Goal: Task Accomplishment & Management: Complete application form

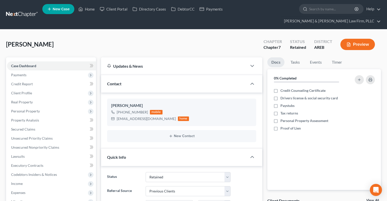
select select "8"
select select "1"
click at [131, 36] on div "Hunter, Karneisha Upgraded Chapter Chapter 7 Status Retained District AREB Prev…" at bounding box center [193, 47] width 375 height 22
click at [85, 11] on link "Home" at bounding box center [86, 9] width 21 height 9
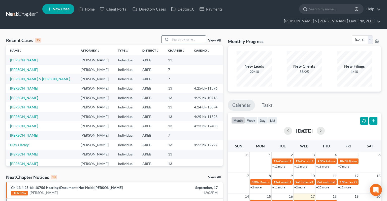
click at [173, 36] on input "search" at bounding box center [188, 39] width 35 height 7
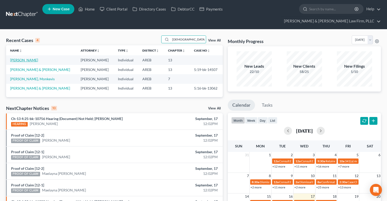
type input "monk"
click at [30, 58] on link "[PERSON_NAME]" at bounding box center [24, 60] width 28 height 4
select select "6"
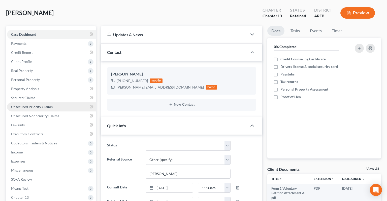
scroll to position [53, 0]
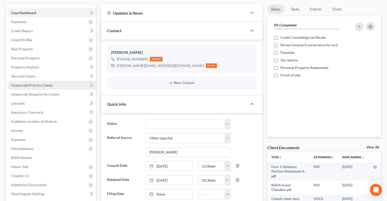
click at [49, 81] on link "Unsecured Priority Claims" at bounding box center [51, 85] width 89 height 9
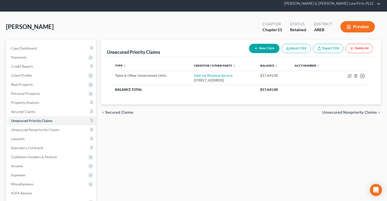
scroll to position [26, 0]
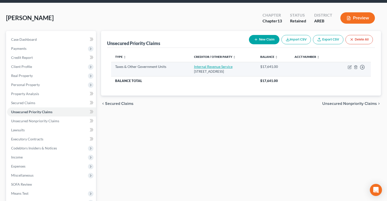
click at [204, 65] on link "Internal Revenue Service" at bounding box center [213, 67] width 39 height 4
select select "0"
select select "39"
select select "0"
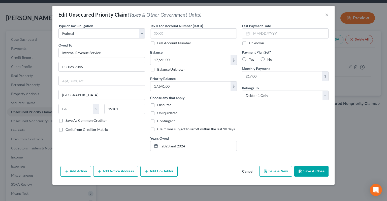
click at [321, 10] on div "Edit Unsecured Priority Claim (Taxes & Other Government Units) ×" at bounding box center [193, 14] width 282 height 17
click at [245, 173] on button "Cancel" at bounding box center [247, 172] width 19 height 10
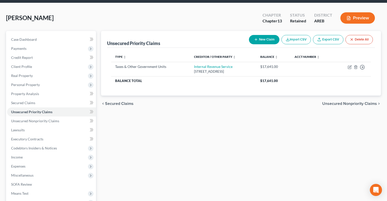
drag, startPoint x: 222, startPoint y: 143, endPoint x: 218, endPoint y: 137, distance: 6.7
click at [222, 142] on div "Unsecured Priority Claims New Claim Import CSV Export CSV Delete All Type expan…" at bounding box center [241, 145] width 285 height 228
click at [53, 162] on span "Expenses" at bounding box center [51, 166] width 89 height 9
click at [44, 171] on link "Home" at bounding box center [56, 175] width 79 height 9
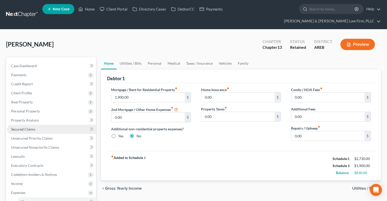
click at [43, 125] on link "Secured Claims" at bounding box center [51, 129] width 89 height 9
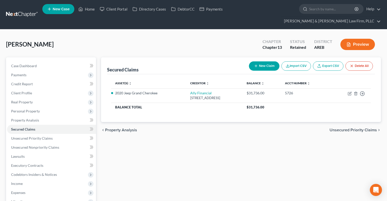
scroll to position [93, 0]
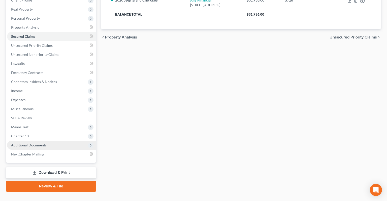
click at [48, 141] on span "Additional Documents" at bounding box center [51, 145] width 89 height 9
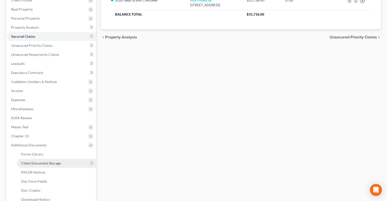
click at [57, 159] on link "Client Document Storage" at bounding box center [56, 163] width 79 height 9
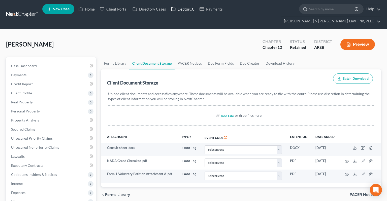
click at [186, 8] on link "DebtorCC" at bounding box center [183, 9] width 28 height 9
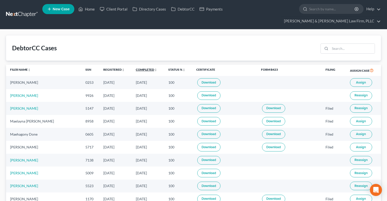
click at [138, 68] on link "Completed unfold_more expand_more expand_less" at bounding box center [146, 70] width 21 height 4
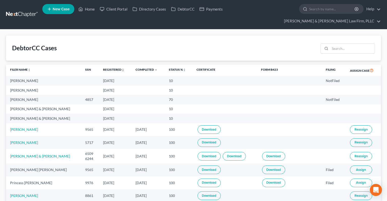
click at [136, 65] on th "Completed unfold_more expand_more expand_less" at bounding box center [148, 71] width 33 height 12
click at [137, 68] on link "Completed unfold_more expand_more expand_less" at bounding box center [147, 70] width 22 height 4
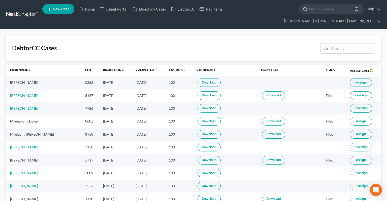
click at [356, 81] on span "Assign" at bounding box center [361, 83] width 10 height 4
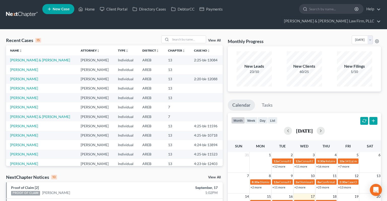
click at [28, 65] on td "[PERSON_NAME]" at bounding box center [41, 69] width 71 height 9
click at [28, 68] on link "[PERSON_NAME]" at bounding box center [24, 70] width 28 height 4
select select "6"
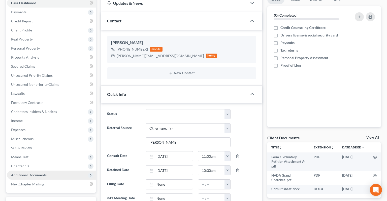
scroll to position [80, 0]
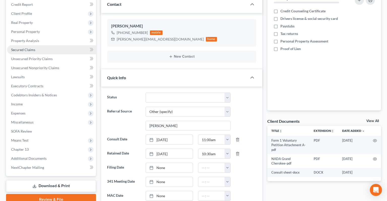
click at [50, 45] on link "Secured Claims" at bounding box center [51, 49] width 89 height 9
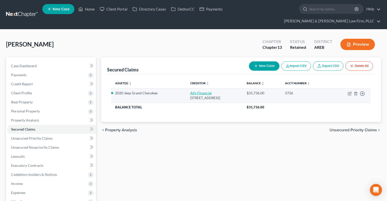
click at [190, 91] on link "Ally Financial" at bounding box center [200, 93] width 21 height 4
select select "23"
select select "14"
select select "2"
select select "0"
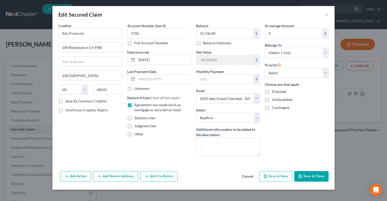
click at [167, 174] on button "Add Co-Debtor" at bounding box center [158, 176] width 37 height 11
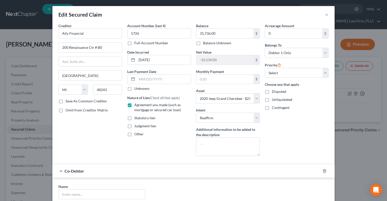
scroll to position [76, 0]
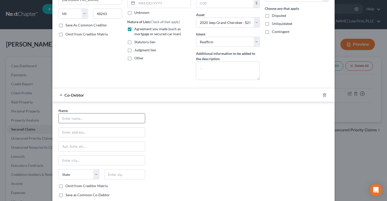
click at [99, 116] on input "text" at bounding box center [102, 119] width 86 height 10
type input "[PERSON_NAME]"
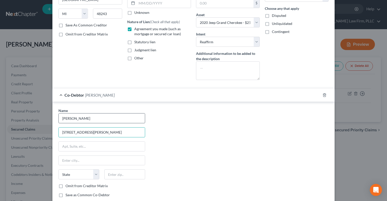
type input "[STREET_ADDRESS][PERSON_NAME]"
type input "72211"
type input "Little Rock"
select select "2"
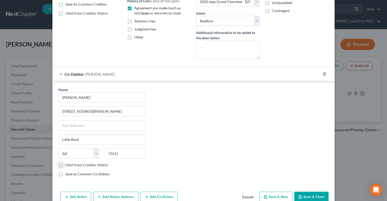
scroll to position [111, 0]
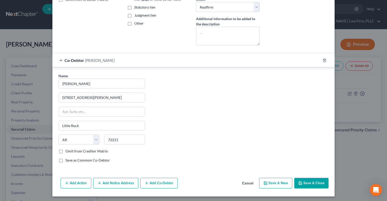
click at [309, 181] on button "Save & Close" at bounding box center [312, 183] width 34 height 11
select select
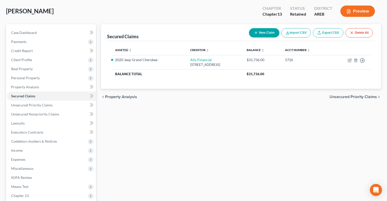
scroll to position [80, 0]
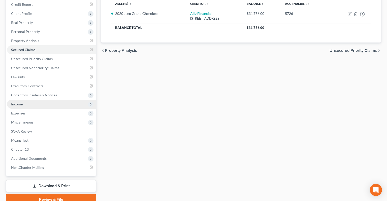
click at [53, 100] on span "Income" at bounding box center [51, 104] width 89 height 9
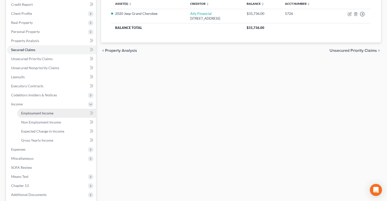
click at [38, 111] on span "Employment Income" at bounding box center [37, 113] width 32 height 4
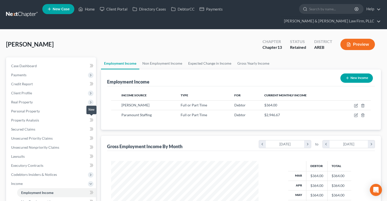
scroll to position [90, 157]
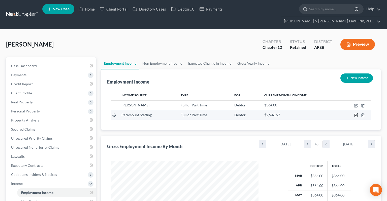
click at [356, 114] on icon "button" at bounding box center [357, 115] width 2 height 2
select select "0"
select select "3"
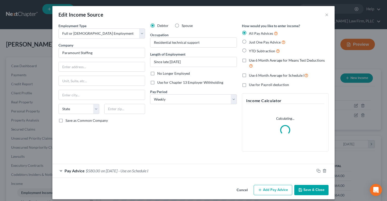
click at [134, 173] on span "- Use on Schedule I" at bounding box center [134, 171] width 30 height 5
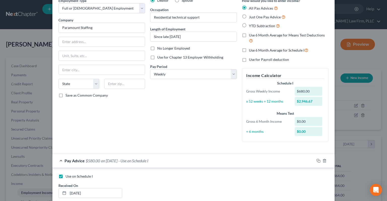
scroll to position [0, 0]
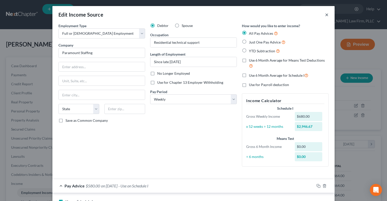
click at [328, 15] on button "×" at bounding box center [327, 15] width 4 height 6
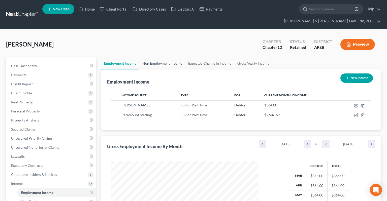
click at [160, 57] on link "Non Employment Income" at bounding box center [162, 63] width 46 height 12
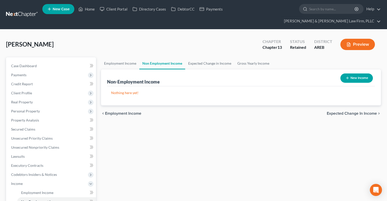
click at [347, 74] on button "New Income" at bounding box center [357, 78] width 33 height 9
select select "0"
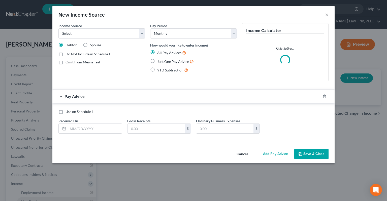
click at [245, 155] on button "Cancel" at bounding box center [242, 155] width 19 height 10
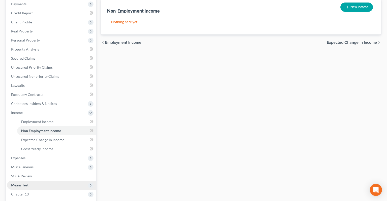
scroll to position [106, 0]
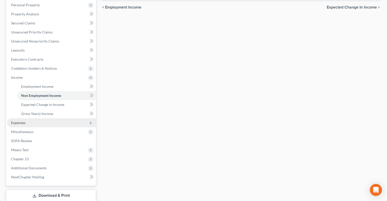
click at [50, 119] on span "Expenses" at bounding box center [51, 123] width 89 height 9
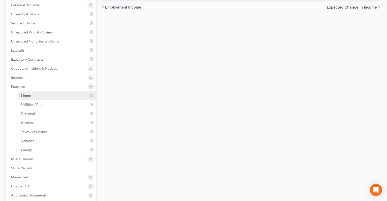
click at [54, 91] on link "Home" at bounding box center [56, 95] width 79 height 9
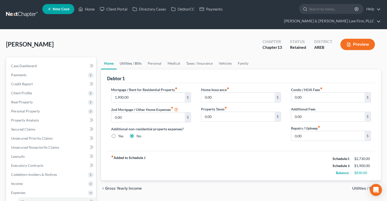
click at [133, 57] on link "Utilities / Bills" at bounding box center [131, 63] width 28 height 12
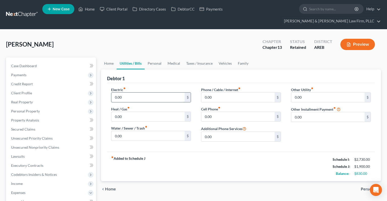
click at [135, 93] on input "0.00" at bounding box center [147, 98] width 73 height 10
type input "200"
click at [134, 112] on input "0.00" at bounding box center [147, 117] width 73 height 10
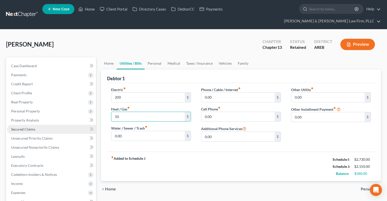
drag, startPoint x: 131, startPoint y: 109, endPoint x: 77, endPoint y: 118, distance: 55.2
click at [111, 115] on input "50" at bounding box center [147, 117] width 73 height 10
type input "100"
click at [137, 131] on input "0.00" at bounding box center [147, 136] width 73 height 10
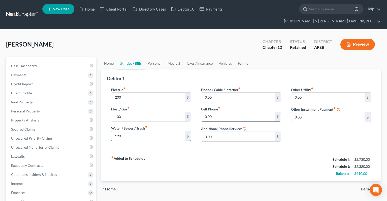
type input "120"
click at [227, 112] on input "0.00" at bounding box center [237, 117] width 73 height 10
type input "200"
click at [230, 93] on input "0.00" at bounding box center [237, 98] width 73 height 10
type input "140"
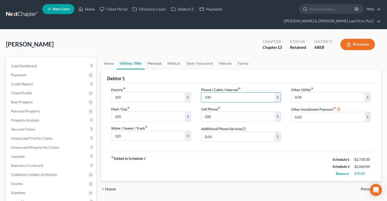
click at [153, 57] on link "Personal" at bounding box center [155, 63] width 20 height 12
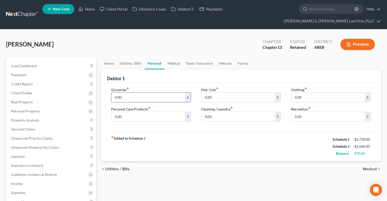
click at [149, 93] on div "0.00 $" at bounding box center [151, 98] width 80 height 10
click at [150, 93] on input "0.00" at bounding box center [147, 98] width 73 height 10
type input "500"
click at [306, 87] on label "Clothing fiber_manual_record" at bounding box center [299, 89] width 16 height 5
click at [305, 93] on input "0.00" at bounding box center [328, 98] width 73 height 10
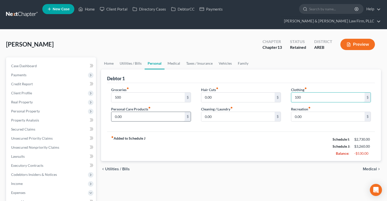
type input "100"
click at [169, 112] on input "0.00" at bounding box center [147, 117] width 73 height 10
type input "50"
click at [311, 112] on input "0.00" at bounding box center [328, 117] width 73 height 10
click at [177, 57] on link "Medical" at bounding box center [174, 63] width 19 height 12
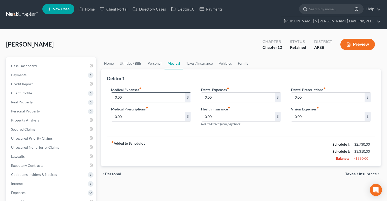
click at [131, 93] on input "0.00" at bounding box center [147, 98] width 73 height 10
type input "20"
click at [195, 57] on link "Taxes / Insurance" at bounding box center [199, 63] width 33 height 12
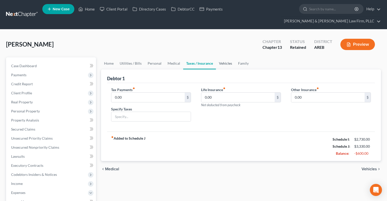
click at [230, 57] on link "Vehicles" at bounding box center [225, 63] width 19 height 12
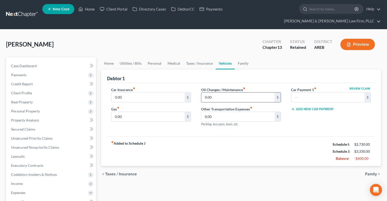
click at [218, 93] on input "0.00" at bounding box center [237, 98] width 73 height 10
click at [164, 93] on input "0.00" at bounding box center [147, 98] width 73 height 10
type input "310"
click at [223, 94] on div "Oil Changes / Maintenance fiber_manual_record 0.00 $ Other Transportation Expen…" at bounding box center [241, 109] width 90 height 44
click at [222, 93] on input "0.00" at bounding box center [237, 98] width 73 height 10
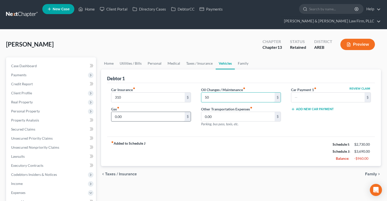
type input "50"
click at [161, 112] on input "0.00" at bounding box center [147, 117] width 73 height 10
click at [162, 112] on input "0.00" at bounding box center [147, 117] width 73 height 10
drag, startPoint x: 103, startPoint y: 105, endPoint x: 100, endPoint y: 103, distance: 3.8
click at [111, 112] on input "0.00" at bounding box center [147, 117] width 73 height 10
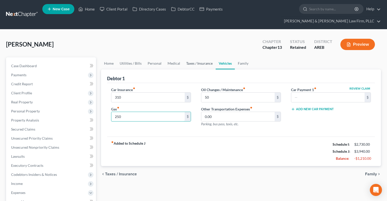
type input "250"
click at [196, 57] on link "Taxes / Insurance" at bounding box center [199, 63] width 33 height 12
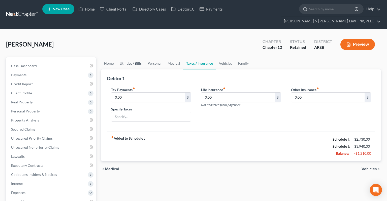
drag, startPoint x: 135, startPoint y: 54, endPoint x: 128, endPoint y: 54, distance: 7.3
click at [135, 57] on link "Utilities / Bills" at bounding box center [131, 63] width 28 height 12
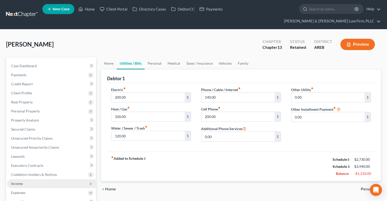
click at [55, 180] on span "Income" at bounding box center [51, 184] width 89 height 9
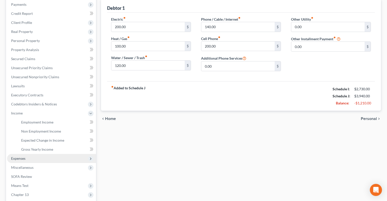
scroll to position [80, 0]
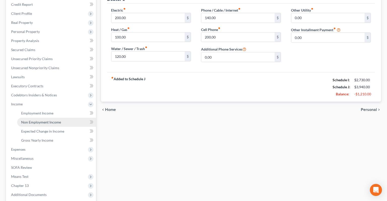
click at [66, 118] on link "Non Employment Income" at bounding box center [56, 122] width 79 height 9
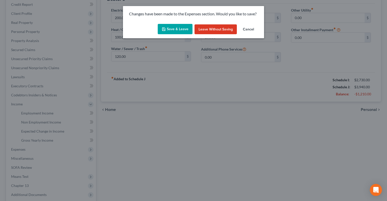
click at [182, 28] on button "Save & Leave" at bounding box center [175, 29] width 35 height 11
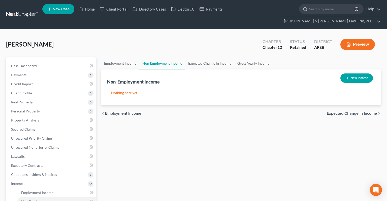
click at [343, 74] on button "New Income" at bounding box center [357, 78] width 33 height 9
select select "0"
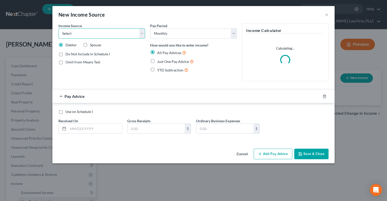
click at [59, 28] on select "Select Unemployment Disability (from employer) Pension Retirement Social Securi…" at bounding box center [102, 33] width 87 height 10
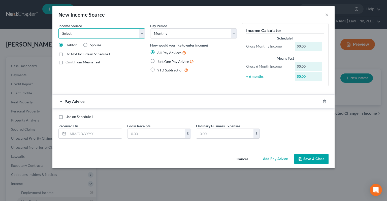
select select "8"
click option "Contributions to Household" at bounding box center [0, 0] width 0 height 0
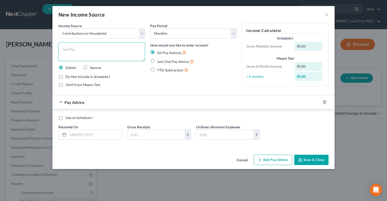
click at [106, 55] on textarea at bounding box center [102, 52] width 87 height 19
type textarea "Help from family"
click at [162, 63] on span "Just One Pay Advice" at bounding box center [173, 62] width 32 height 4
click at [162, 62] on input "Just One Pay Advice" at bounding box center [160, 60] width 3 height 3
radio input "true"
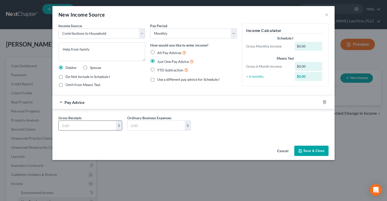
drag, startPoint x: 97, startPoint y: 125, endPoint x: 111, endPoint y: 128, distance: 14.4
click at [97, 126] on input "text" at bounding box center [87, 126] width 57 height 10
type input "2,400"
click at [311, 151] on button "Save & Close" at bounding box center [312, 151] width 34 height 11
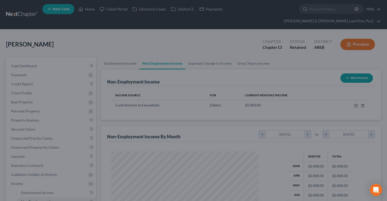
scroll to position [90, 157]
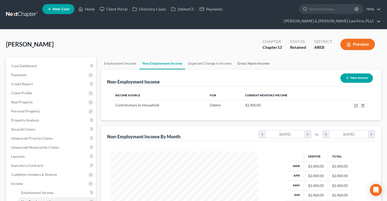
click at [257, 57] on link "Gross Yearly Income" at bounding box center [254, 63] width 38 height 12
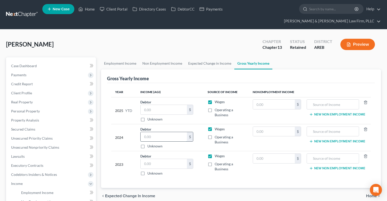
click at [163, 132] on input "text" at bounding box center [164, 137] width 46 height 10
type input "150,000"
click at [159, 159] on input "text" at bounding box center [164, 164] width 46 height 10
type input "150,000"
click at [155, 106] on div "$ Unknown" at bounding box center [166, 113] width 53 height 17
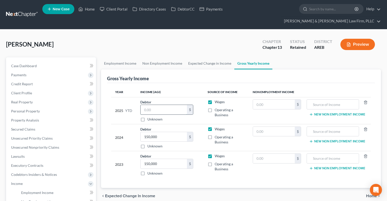
click at [156, 105] on input "text" at bounding box center [164, 110] width 46 height 10
click at [172, 105] on input "text" at bounding box center [164, 110] width 46 height 10
type input "30,000"
click at [124, 57] on link "Employment Income" at bounding box center [120, 63] width 38 height 12
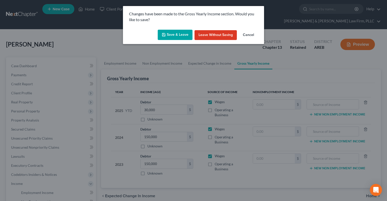
click at [177, 34] on button "Save & Leave" at bounding box center [175, 35] width 35 height 11
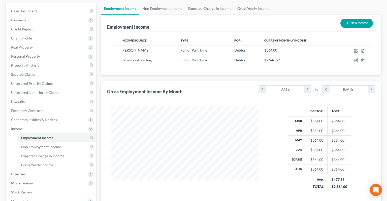
scroll to position [26, 0]
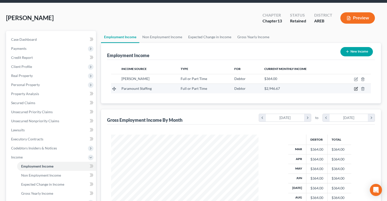
click at [356, 88] on icon "button" at bounding box center [357, 89] width 2 height 2
select select "0"
select select "3"
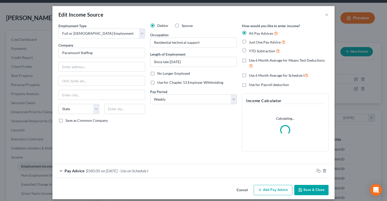
click at [242, 191] on button "Cancel" at bounding box center [242, 191] width 19 height 10
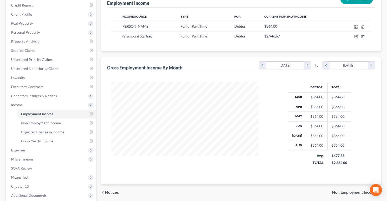
scroll to position [80, 0]
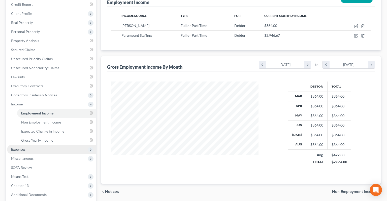
click at [60, 145] on span "Expenses" at bounding box center [51, 149] width 89 height 9
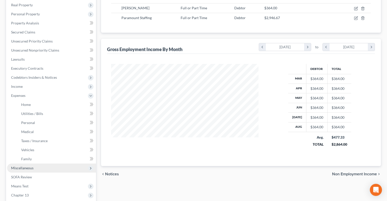
scroll to position [106, 0]
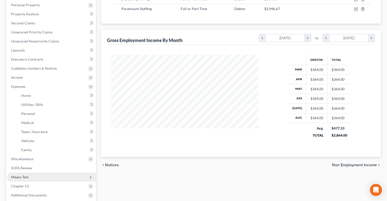
click at [35, 173] on span "Means Test" at bounding box center [51, 177] width 89 height 9
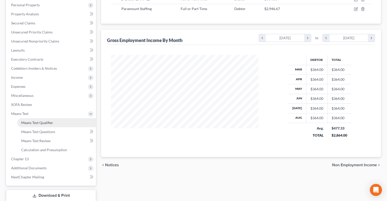
click at [52, 121] on span "Means Test Qualifier" at bounding box center [37, 123] width 32 height 4
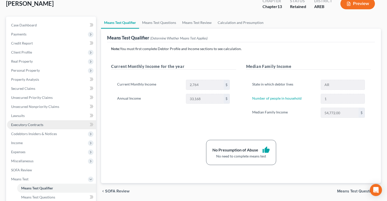
scroll to position [53, 0]
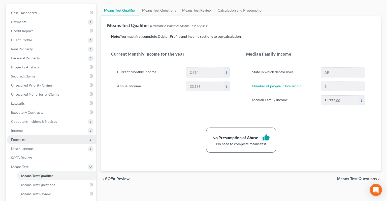
click at [49, 135] on span "Expenses" at bounding box center [51, 139] width 89 height 9
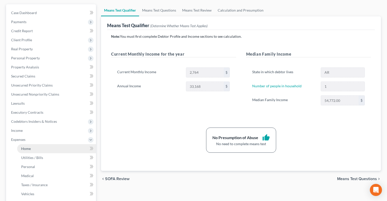
click at [45, 144] on link "Home" at bounding box center [56, 148] width 79 height 9
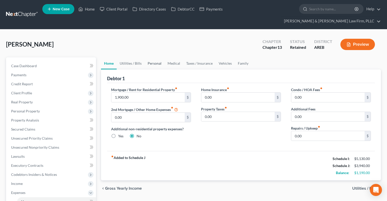
click at [156, 57] on link "Personal" at bounding box center [155, 63] width 20 height 12
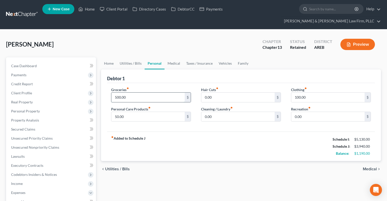
click at [136, 93] on input "500.00" at bounding box center [147, 98] width 73 height 10
click at [224, 57] on link "Vehicles" at bounding box center [225, 63] width 19 height 12
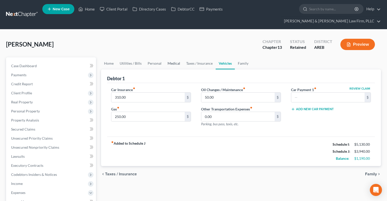
click at [167, 57] on link "Medical" at bounding box center [174, 63] width 19 height 12
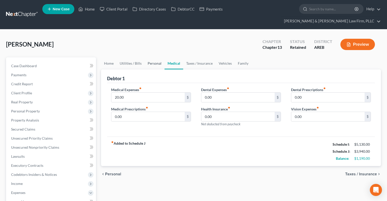
click at [159, 57] on link "Personal" at bounding box center [155, 63] width 20 height 12
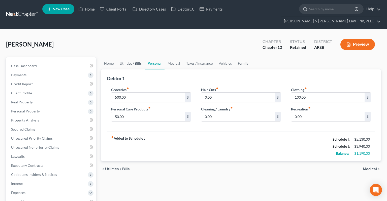
click at [131, 57] on link "Utilities / Bills" at bounding box center [131, 63] width 28 height 12
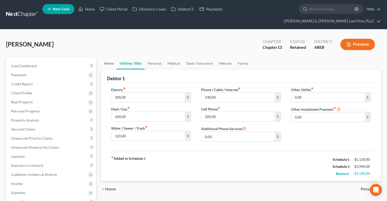
click at [109, 57] on link "Home" at bounding box center [109, 63] width 16 height 12
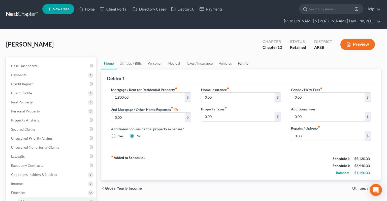
click at [235, 57] on link "Family" at bounding box center [243, 63] width 17 height 12
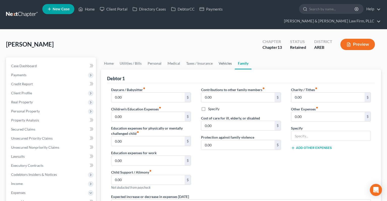
click at [222, 57] on link "Vehicles" at bounding box center [225, 63] width 19 height 12
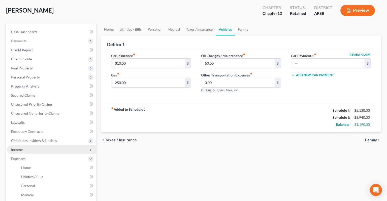
scroll to position [53, 0]
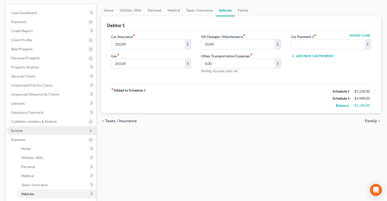
click at [49, 126] on span "Income" at bounding box center [51, 130] width 89 height 9
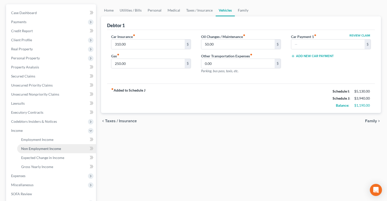
click at [48, 147] on span "Non Employment Income" at bounding box center [41, 149] width 40 height 4
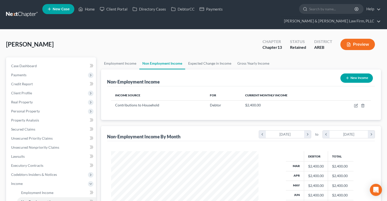
scroll to position [90, 157]
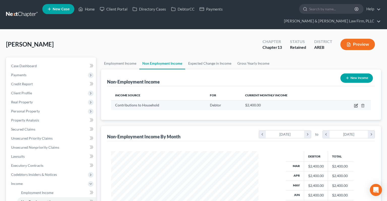
click at [356, 104] on icon "button" at bounding box center [357, 105] width 2 height 2
select select "8"
select select "0"
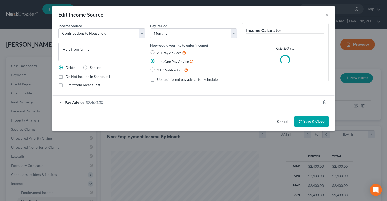
click at [107, 101] on div "Pay Advice $2,400.00" at bounding box center [186, 102] width 268 height 13
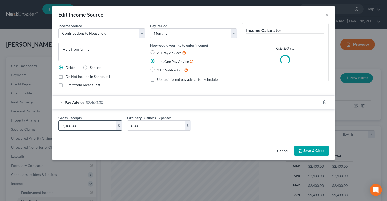
drag, startPoint x: 79, startPoint y: 128, endPoint x: 93, endPoint y: 125, distance: 14.4
click at [93, 125] on input "2,400.00" at bounding box center [87, 126] width 57 height 10
type input "2,500"
click at [303, 153] on icon "button" at bounding box center [301, 151] width 4 height 4
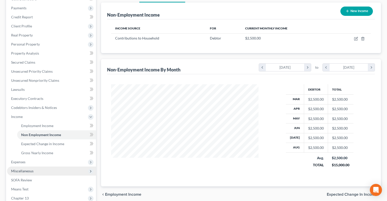
scroll to position [80, 0]
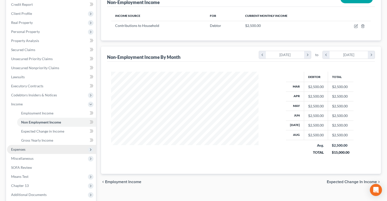
click at [54, 145] on span "Expenses" at bounding box center [51, 149] width 89 height 9
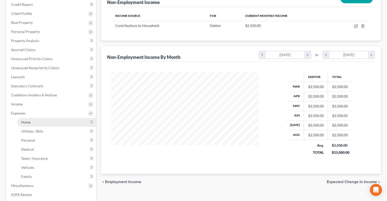
click at [46, 118] on link "Home" at bounding box center [56, 122] width 79 height 9
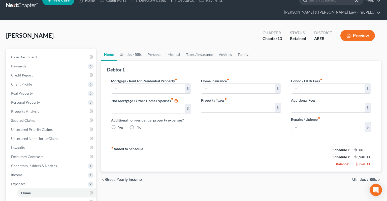
type input "1,900.00"
type input "0.00"
radio input "true"
type input "0.00"
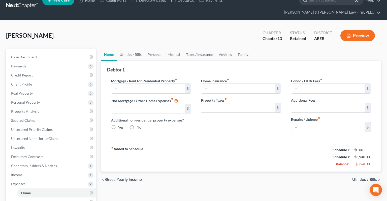
type input "0.00"
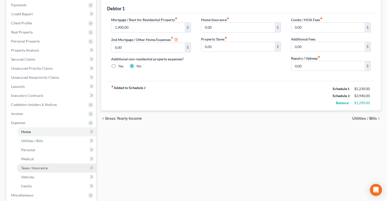
scroll to position [80, 0]
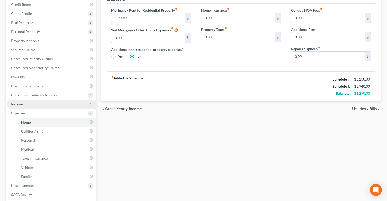
click at [60, 100] on span "Income" at bounding box center [51, 104] width 89 height 9
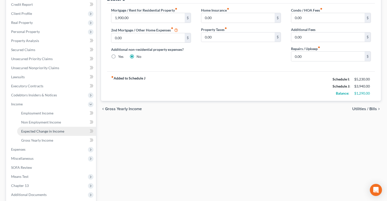
click at [61, 129] on span "Expected Change in Income" at bounding box center [42, 131] width 43 height 4
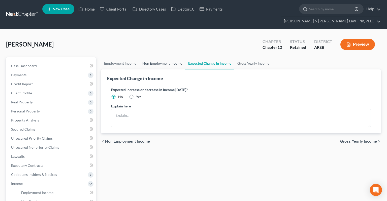
click at [166, 57] on link "Non Employment Income" at bounding box center [162, 63] width 46 height 12
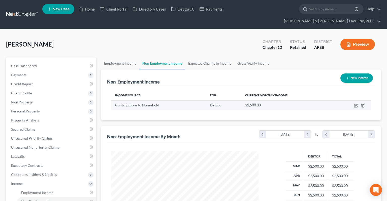
scroll to position [90, 157]
click at [354, 101] on td at bounding box center [352, 106] width 38 height 10
click at [356, 104] on icon "button" at bounding box center [356, 106] width 4 height 4
select select "8"
select select "0"
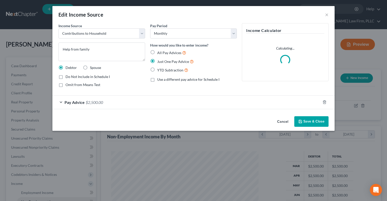
click at [124, 102] on div "Pay Advice $2,500.00" at bounding box center [186, 102] width 268 height 13
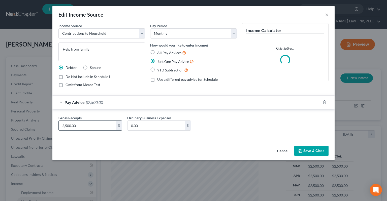
click at [101, 128] on input "2,500.00" at bounding box center [87, 126] width 57 height 10
type input "2,450"
click at [300, 149] on icon "button" at bounding box center [301, 151] width 4 height 4
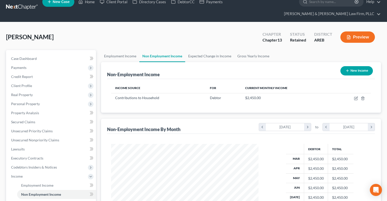
scroll to position [53, 0]
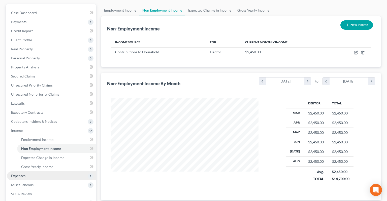
click at [45, 172] on span "Expenses" at bounding box center [51, 176] width 89 height 9
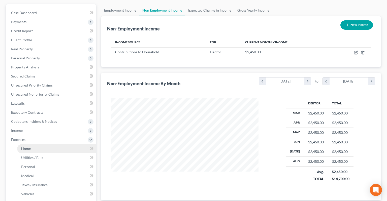
click at [47, 144] on link "Home" at bounding box center [56, 148] width 79 height 9
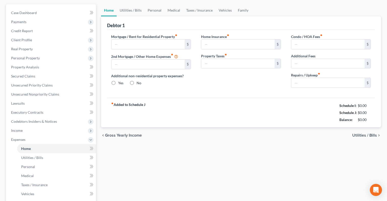
type input "1,900.00"
type input "0.00"
radio input "true"
type input "0.00"
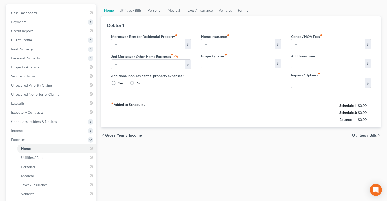
type input "0.00"
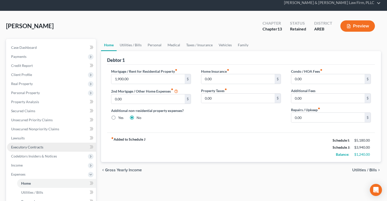
scroll to position [26, 0]
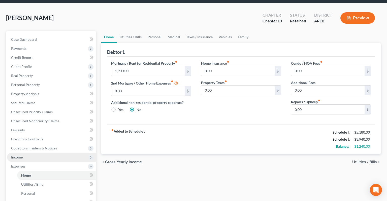
click at [58, 153] on span "Income" at bounding box center [51, 157] width 89 height 9
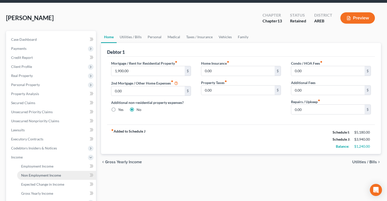
click at [59, 171] on link "Non Employment Income" at bounding box center [56, 175] width 79 height 9
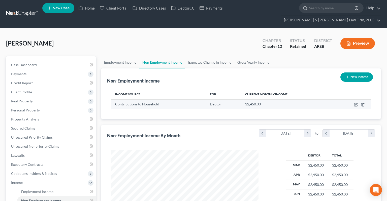
scroll to position [90, 157]
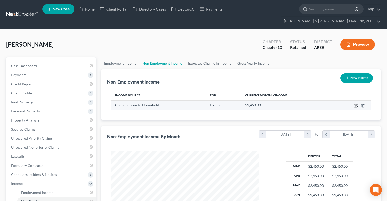
click at [357, 105] on icon "button" at bounding box center [356, 106] width 3 height 3
select select "8"
select select "0"
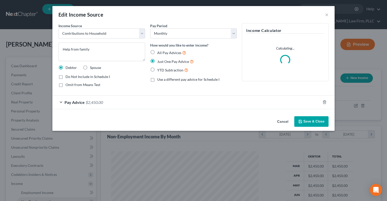
click at [141, 102] on div "Pay Advice $2,450.00" at bounding box center [186, 102] width 268 height 13
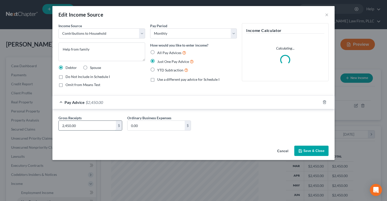
click at [106, 127] on input "2,450.00" at bounding box center [87, 126] width 57 height 10
type input "2,445"
click at [311, 153] on button "Save & Close" at bounding box center [312, 151] width 34 height 11
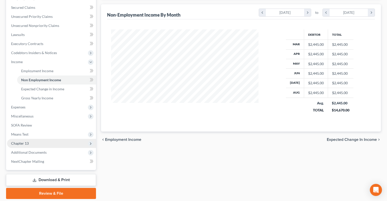
scroll to position [129, 0]
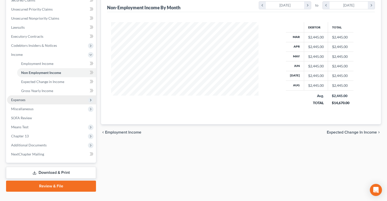
click at [35, 96] on span "Expenses" at bounding box center [51, 100] width 89 height 9
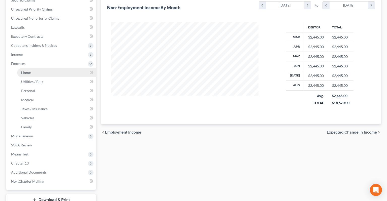
click at [49, 68] on link "Home" at bounding box center [56, 72] width 79 height 9
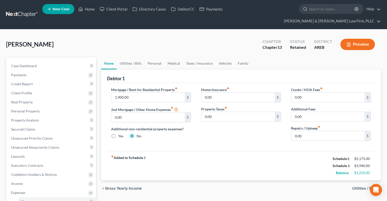
click at [167, 37] on div "[PERSON_NAME] Upgraded Chapter Chapter 13 Status Retained District AREB Preview" at bounding box center [193, 47] width 375 height 22
click at [69, 62] on link "Case Dashboard" at bounding box center [51, 66] width 89 height 9
select select "6"
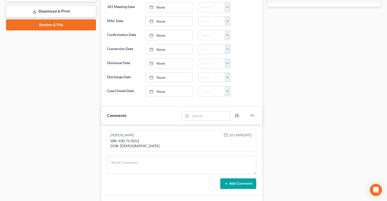
scroll to position [266, 0]
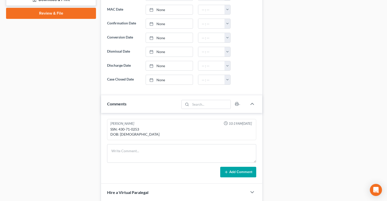
click at [120, 127] on div "SSN: 430-71-0253 DOB: [DEMOGRAPHIC_DATA]" at bounding box center [181, 132] width 143 height 10
drag, startPoint x: 120, startPoint y: 119, endPoint x: 140, endPoint y: 118, distance: 20.0
click at [140, 127] on div "SSN: 430-71-0253 DOB: [DEMOGRAPHIC_DATA]" at bounding box center [181, 132] width 143 height 10
copy div "430-71-0253"
click at [72, 104] on div "Case Dashboard Payments Invoices Payments Payments Credit Report Client Profile" at bounding box center [51, 23] width 95 height 464
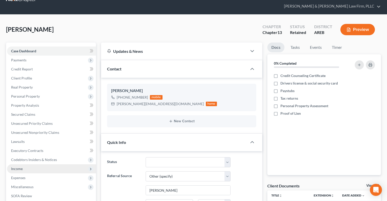
scroll to position [0, 0]
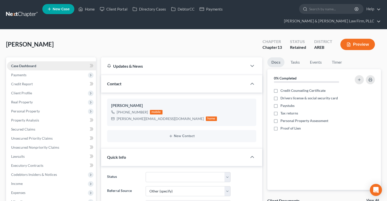
click at [50, 62] on link "Case Dashboard" at bounding box center [51, 66] width 89 height 9
click at [121, 36] on div "[PERSON_NAME] Upgraded Chapter Chapter 13 Status Retained District AREB Preview" at bounding box center [193, 47] width 375 height 22
click at [182, 10] on link "DebtorCC" at bounding box center [183, 9] width 28 height 9
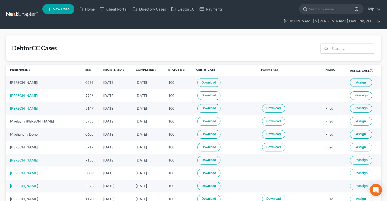
click at [357, 81] on span "Assign" at bounding box center [361, 83] width 10 height 4
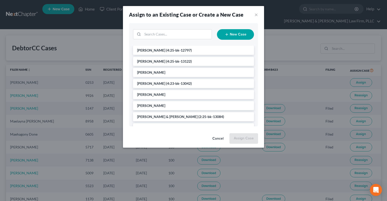
click at [178, 99] on ul "[PERSON_NAME] (4:25-bk-12797) [PERSON_NAME] (4:25-bk-13122) [PERSON_NAME] [PERS…" at bounding box center [193, 156] width 121 height 220
click at [181, 97] on li "[PERSON_NAME]" at bounding box center [193, 94] width 121 height 9
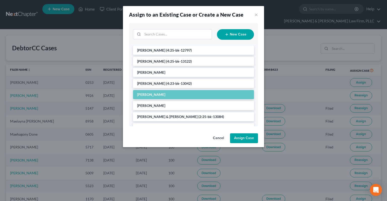
click at [246, 141] on button "Assign Case" at bounding box center [244, 139] width 28 height 10
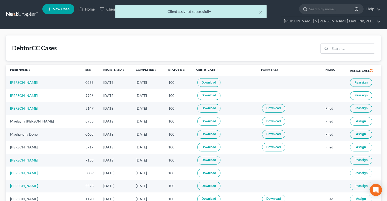
click at [263, 12] on div "× Client assigned successfully" at bounding box center [190, 11] width 151 height 13
click at [263, 12] on button "×" at bounding box center [261, 12] width 4 height 6
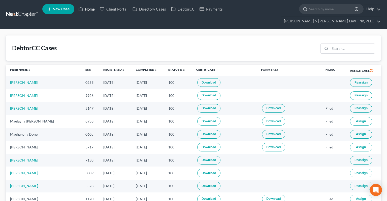
click at [89, 10] on link "Home" at bounding box center [86, 9] width 21 height 9
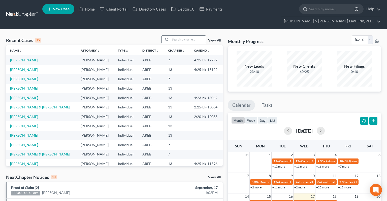
click at [173, 36] on input "search" at bounding box center [188, 39] width 35 height 7
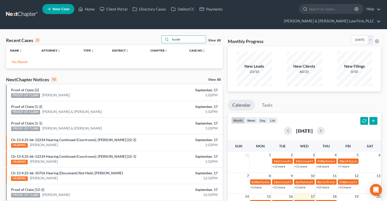
drag, startPoint x: 184, startPoint y: 31, endPoint x: 149, endPoint y: 30, distance: 35.1
click at [171, 36] on input "bustle" at bounding box center [188, 39] width 35 height 7
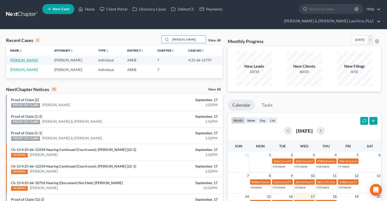
type input "[PERSON_NAME]"
click at [23, 58] on link "[PERSON_NAME]" at bounding box center [24, 60] width 28 height 4
select select "2"
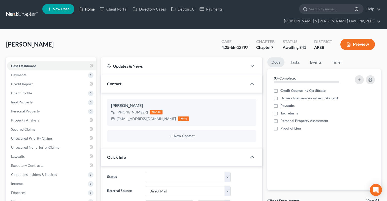
click at [83, 10] on icon at bounding box center [80, 9] width 5 height 6
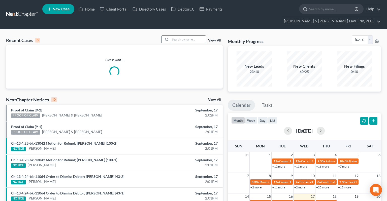
click at [173, 36] on input "search" at bounding box center [188, 39] width 35 height 7
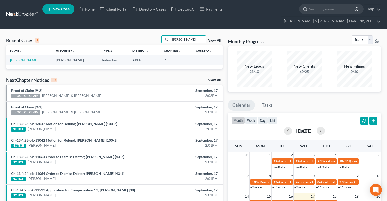
type input "[PERSON_NAME]"
click at [33, 58] on link "[PERSON_NAME]" at bounding box center [24, 60] width 28 height 4
select select "2"
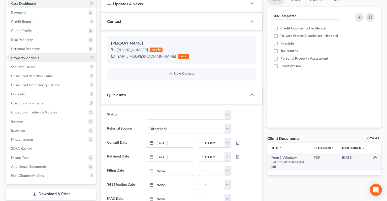
scroll to position [53, 0]
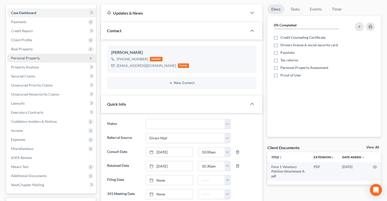
click at [61, 54] on span "Personal Property" at bounding box center [51, 58] width 89 height 9
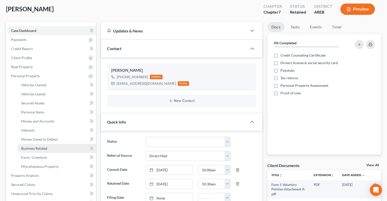
scroll to position [26, 0]
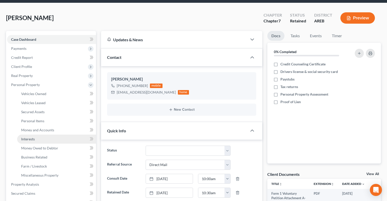
click at [53, 135] on link "Interests" at bounding box center [56, 139] width 79 height 9
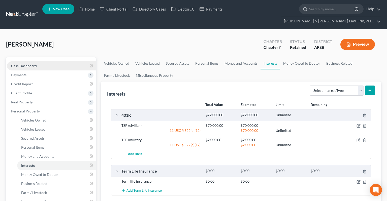
click at [52, 62] on link "Case Dashboard" at bounding box center [51, 66] width 89 height 9
select select "2"
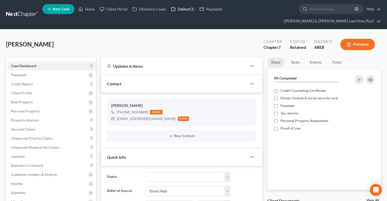
click at [180, 13] on link "DebtorCC" at bounding box center [183, 9] width 28 height 9
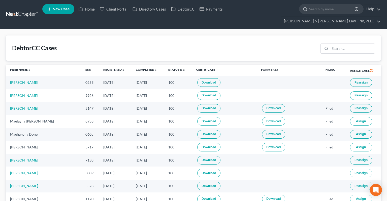
click at [132, 65] on th "Completed unfold_more expand_more expand_less" at bounding box center [148, 71] width 33 height 12
click at [136, 68] on link "Completed unfold_more expand_more expand_less" at bounding box center [146, 70] width 21 height 4
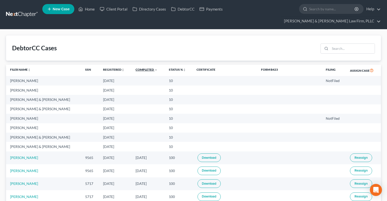
click at [138, 68] on link "Completed unfold_more expand_more expand_less" at bounding box center [147, 70] width 22 height 4
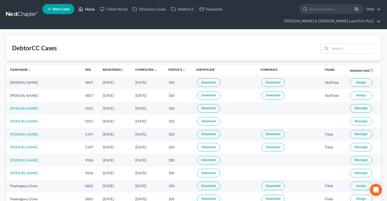
click at [93, 7] on link "Home" at bounding box center [86, 9] width 21 height 9
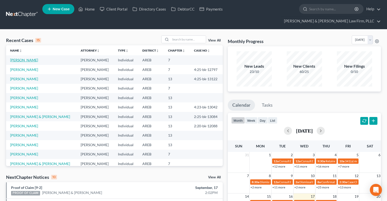
click at [23, 58] on link "[PERSON_NAME]" at bounding box center [24, 60] width 28 height 4
select select "2"
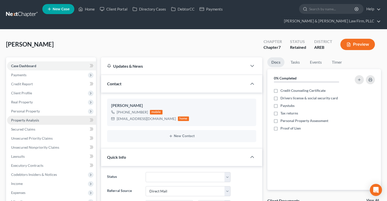
scroll to position [80, 0]
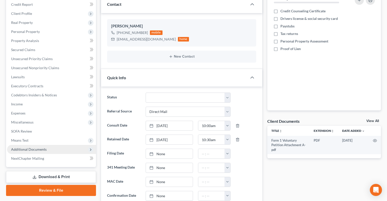
click at [66, 145] on span "Additional Documents" at bounding box center [51, 149] width 89 height 9
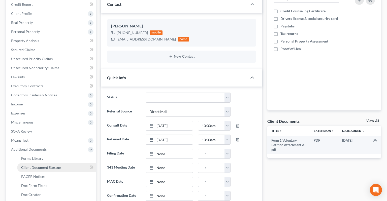
scroll to position [106, 0]
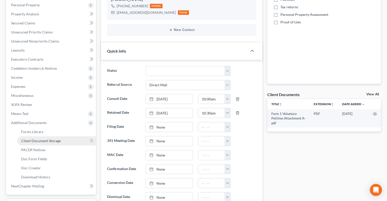
click at [56, 139] on span "Client Document Storage" at bounding box center [41, 141] width 40 height 4
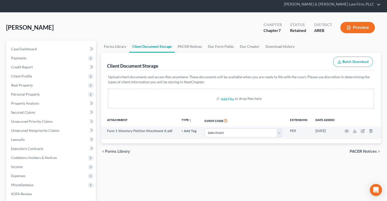
scroll to position [26, 0]
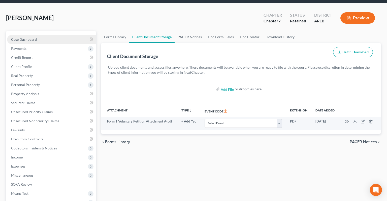
click at [68, 35] on link "Case Dashboard" at bounding box center [51, 39] width 89 height 9
select select "2"
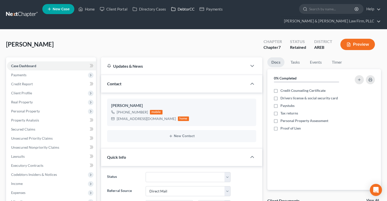
click at [178, 11] on link "DebtorCC" at bounding box center [183, 9] width 28 height 9
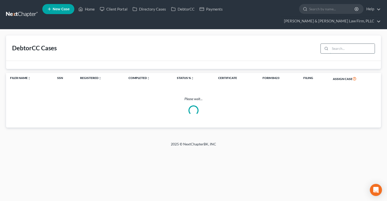
click at [343, 44] on input "search" at bounding box center [352, 49] width 45 height 10
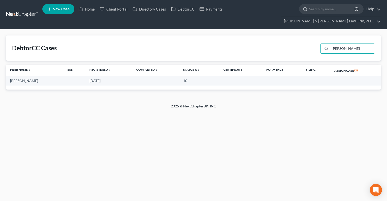
type input "[PERSON_NAME]"
drag, startPoint x: 180, startPoint y: 72, endPoint x: 193, endPoint y: 74, distance: 13.5
click at [193, 76] on td "10" at bounding box center [199, 80] width 40 height 9
click at [134, 104] on div "2025 © NextChapterBK, INC" at bounding box center [193, 108] width 287 height 9
click at [86, 11] on link "Home" at bounding box center [86, 9] width 21 height 9
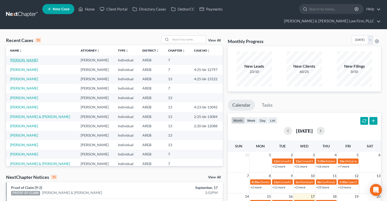
click at [35, 58] on link "[PERSON_NAME]" at bounding box center [24, 60] width 28 height 4
select select "2"
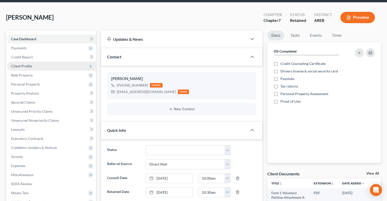
scroll to position [53, 0]
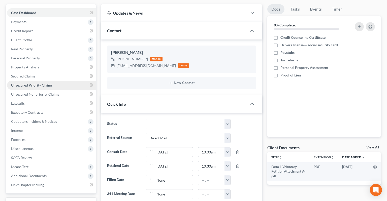
click at [48, 83] on span "Unsecured Priority Claims" at bounding box center [32, 85] width 42 height 4
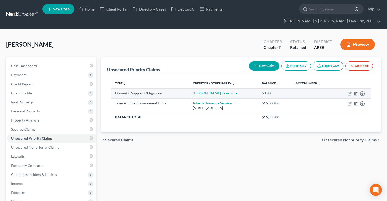
click at [210, 91] on link "[PERSON_NAME] to ex-wife" at bounding box center [215, 93] width 44 height 4
select select "0"
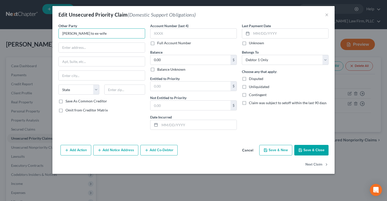
drag, startPoint x: 102, startPoint y: 33, endPoint x: 46, endPoint y: 30, distance: 56.1
click at [62, 29] on input "[PERSON_NAME] to ex-wife" at bounding box center [102, 33] width 87 height 10
type input "[PERSON_NAME]"
click at [106, 51] on input "text" at bounding box center [102, 48] width 86 height 10
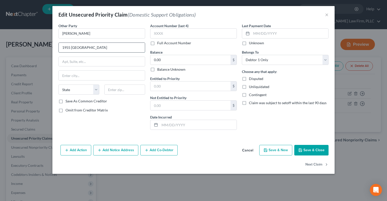
type input "1955 [GEOGRAPHIC_DATA]"
type input "7"
type input "37127"
type input "Murfreesboro"
select select "44"
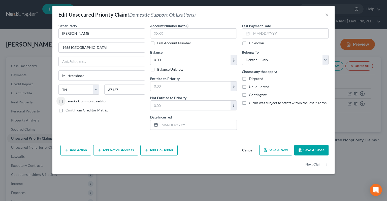
click at [302, 149] on icon "button" at bounding box center [300, 150] width 3 height 3
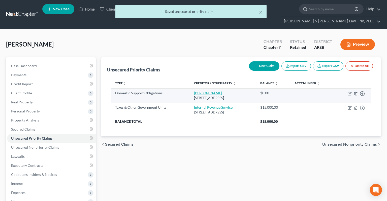
click at [194, 91] on link "[PERSON_NAME]" at bounding box center [208, 93] width 28 height 4
select select "44"
select select "0"
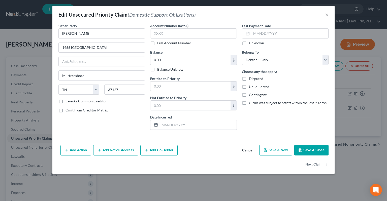
click at [246, 150] on button "Cancel" at bounding box center [247, 151] width 19 height 10
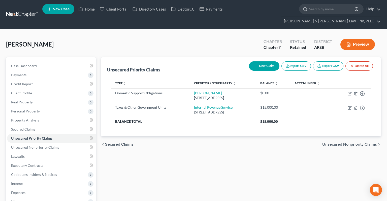
click at [252, 148] on div "Unsecured Priority Claims New Claim Import CSV Export CSV Delete All Type expan…" at bounding box center [241, 166] width 285 height 219
click at [245, 139] on div "chevron_left Secured Claims Unsecured Nonpriority Claims chevron_right" at bounding box center [241, 145] width 280 height 16
click at [47, 125] on link "Secured Claims" at bounding box center [51, 129] width 89 height 9
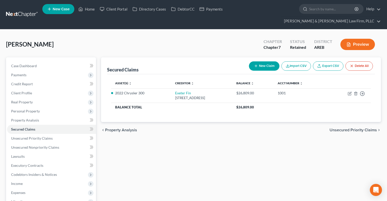
click at [180, 139] on div "Secured Claims New Claim Import CSV Export CSV Delete All Asset(s) expand_more …" at bounding box center [241, 166] width 285 height 219
click at [38, 62] on link "Case Dashboard" at bounding box center [51, 66] width 89 height 9
select select "2"
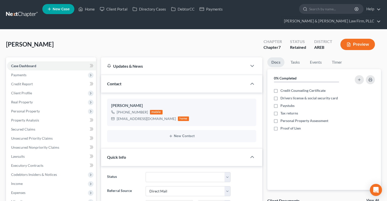
click at [142, 36] on div "[PERSON_NAME] Upgraded Chapter Chapter 7 Status Retained District AREB Preview" at bounding box center [193, 47] width 375 height 22
click at [87, 17] on nav "Home New Case Client Portal Directory Cases DebtorCC Payments [PERSON_NAME] & […" at bounding box center [193, 14] width 387 height 29
click at [87, 15] on ul "New Case Home Client Portal Directory Cases DebtorCC Payments - No Result - See…" at bounding box center [211, 15] width 339 height 24
click at [87, 13] on link "Home" at bounding box center [86, 9] width 21 height 9
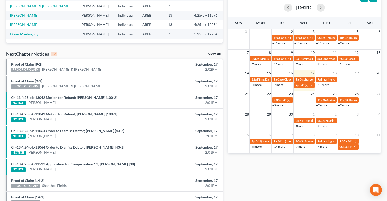
scroll to position [159, 0]
